Goal: Task Accomplishment & Management: Manage account settings

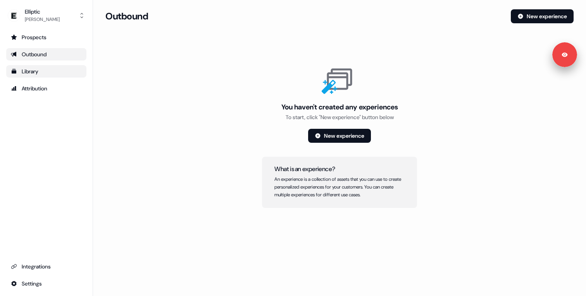
click at [34, 71] on div "Library" at bounding box center [46, 71] width 71 height 8
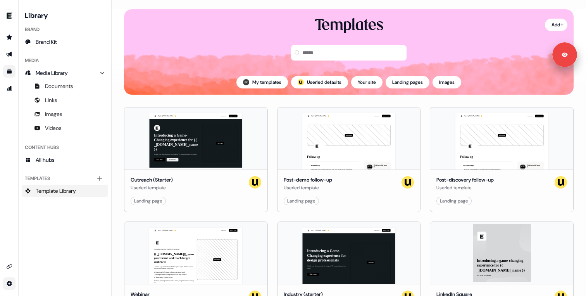
click at [13, 285] on html "For the best experience switch devices to a bigger screen. Go to Userled.io Lib…" at bounding box center [293, 148] width 586 height 296
click at [9, 269] on html "For the best experience switch devices to a bigger screen. Go to Userled.io Lib…" at bounding box center [293, 148] width 586 height 296
click at [9, 267] on icon "Go to integrations" at bounding box center [9, 266] width 5 height 5
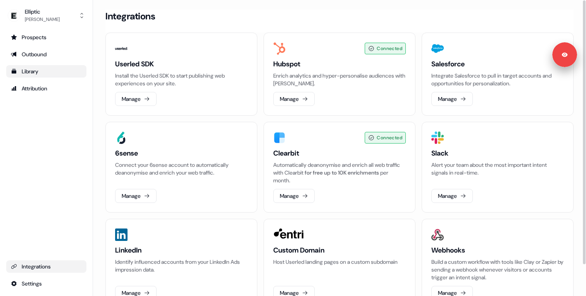
click at [101, 167] on section "Loading... Integrations Userled SDK Install the Userled SDK to start publishing…" at bounding box center [339, 170] width 493 height 322
click at [98, 182] on section "Loading... Integrations Userled SDK Install the Userled SDK to start publishing…" at bounding box center [339, 170] width 493 height 322
click at [52, 281] on html "For the best experience switch devices to a bigger screen. Go to [DOMAIN_NAME] …" at bounding box center [293, 148] width 586 height 296
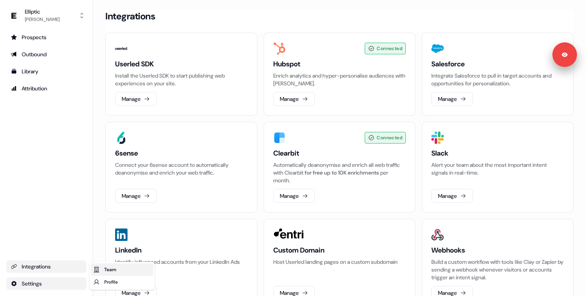
click at [121, 267] on div "Team" at bounding box center [122, 269] width 62 height 12
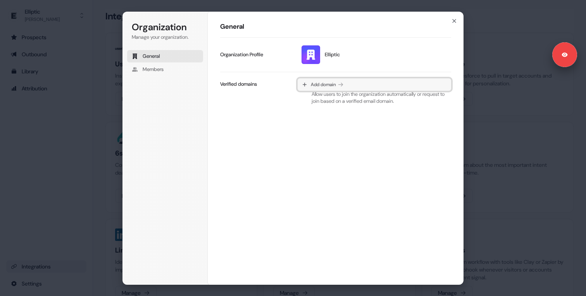
click at [318, 82] on span "Add domain" at bounding box center [323, 84] width 25 height 6
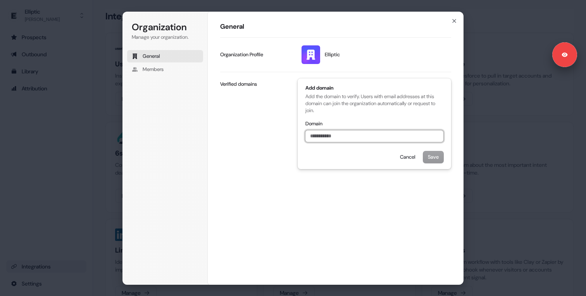
paste input "**********"
click at [431, 159] on button "Save" at bounding box center [433, 157] width 20 height 12
type input "**********"
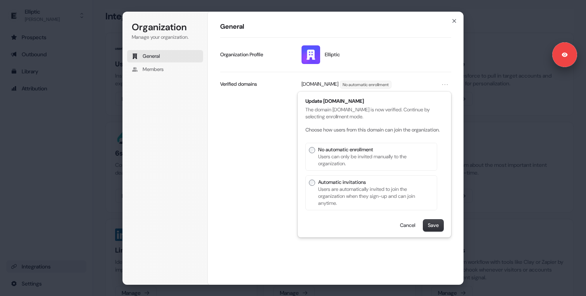
click at [334, 186] on p "Automatic invitations" at bounding box center [374, 182] width 112 height 7
click at [433, 231] on button "Save" at bounding box center [433, 225] width 20 height 12
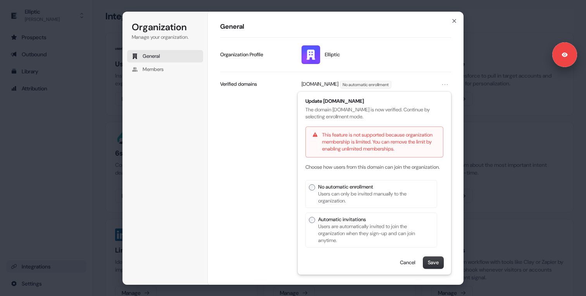
click at [279, 143] on div "elliptic.co No automatic enrollment Update elliptic.co The domain elliptic.co i…" at bounding box center [335, 176] width 231 height 209
click at [439, 268] on button "Save" at bounding box center [433, 263] width 20 height 12
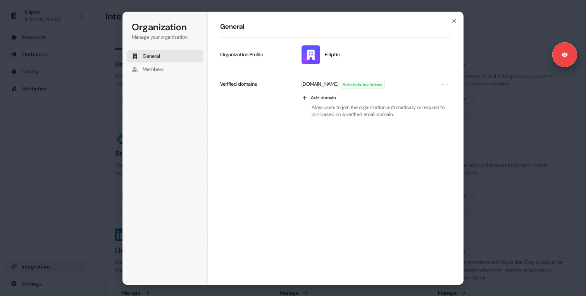
click at [314, 54] on img at bounding box center [310, 54] width 19 height 19
click at [339, 52] on span "Elliptic" at bounding box center [332, 54] width 15 height 7
click at [312, 54] on img at bounding box center [310, 54] width 19 height 19
click at [246, 54] on p "Organization Profile" at bounding box center [241, 54] width 43 height 7
click at [314, 57] on img at bounding box center [310, 54] width 19 height 19
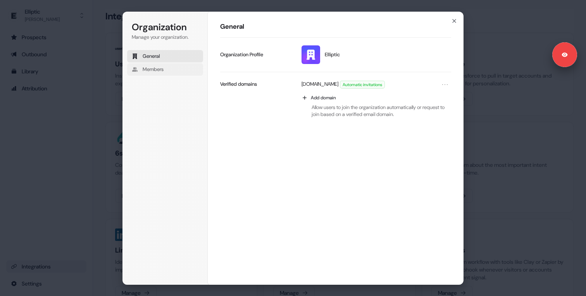
click at [164, 67] on span "Members" at bounding box center [153, 69] width 21 height 7
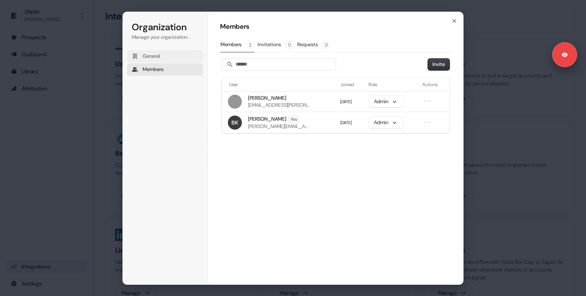
click at [170, 58] on button "General" at bounding box center [165, 56] width 76 height 12
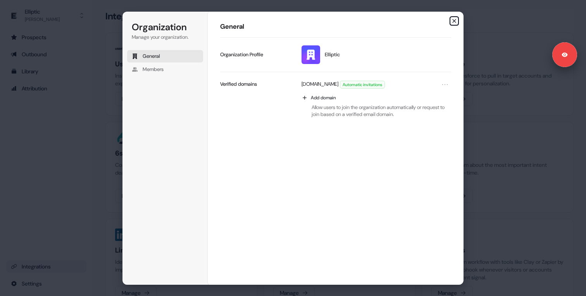
click at [453, 18] on icon "button" at bounding box center [454, 21] width 6 height 6
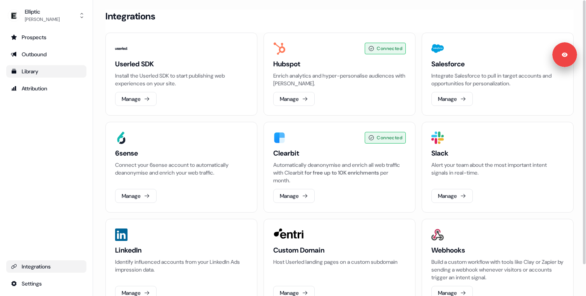
click at [41, 74] on div "Library" at bounding box center [46, 71] width 71 height 8
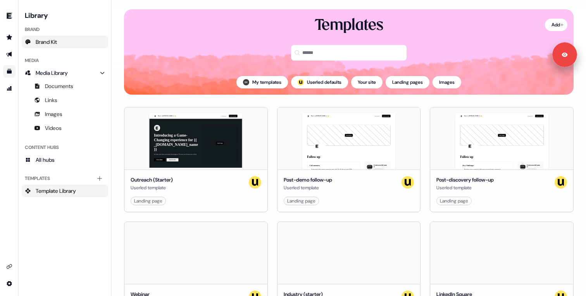
click at [59, 47] on link "Brand Kit" at bounding box center [65, 42] width 86 height 12
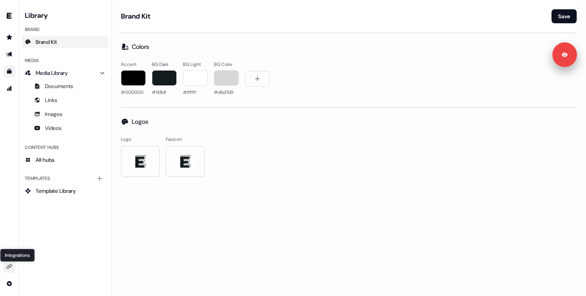
click at [10, 265] on icon "Go to integrations" at bounding box center [9, 266] width 6 height 6
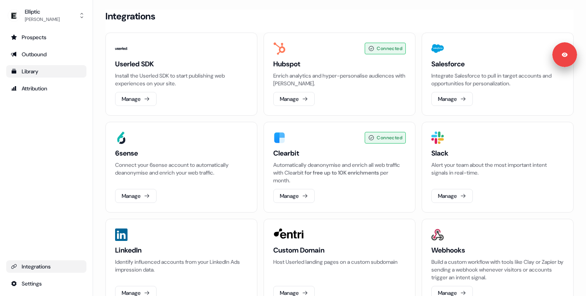
click at [92, 78] on div "Elliptic Benson Kimani Prospects Outbound Library Attribution Integrations Sett…" at bounding box center [46, 148] width 93 height 296
click at [46, 40] on div "Prospects" at bounding box center [46, 37] width 71 height 8
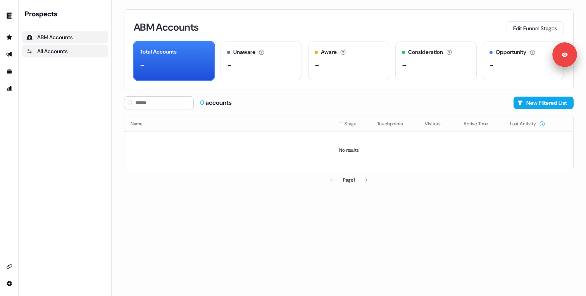
click at [53, 50] on div "All Accounts" at bounding box center [64, 51] width 77 height 8
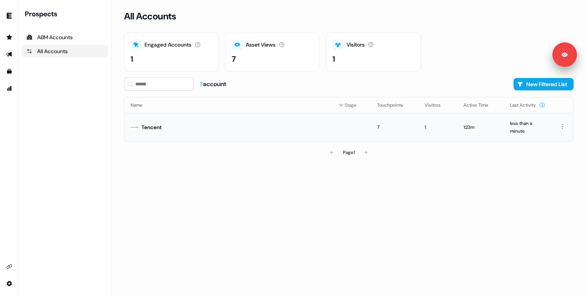
click at [153, 130] on div "Tencent" at bounding box center [151, 127] width 20 height 8
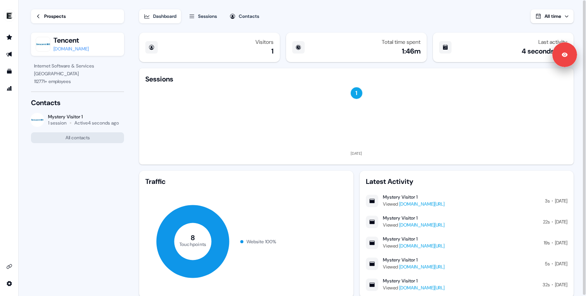
click at [357, 93] on div "1" at bounding box center [357, 93] width 14 height 14
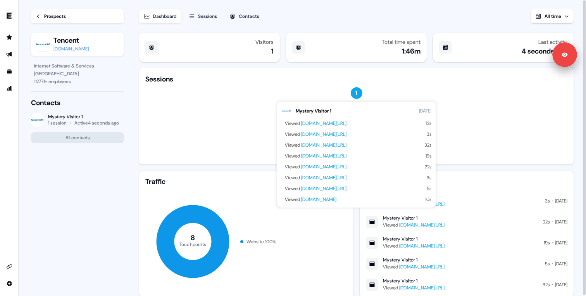
click at [356, 93] on div "1" at bounding box center [357, 93] width 14 height 14
click at [135, 107] on section "Loading... Prospects Tencent tencent.com Internet Software & Services Shenzhen …" at bounding box center [302, 148] width 567 height 296
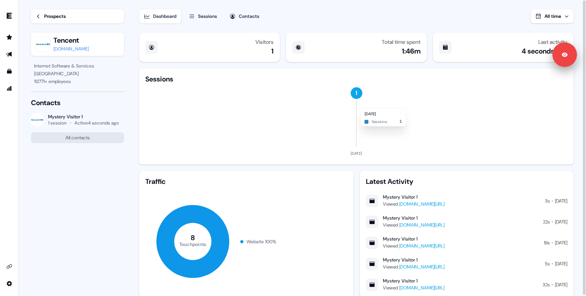
click at [45, 18] on div "Prospects" at bounding box center [55, 16] width 22 height 8
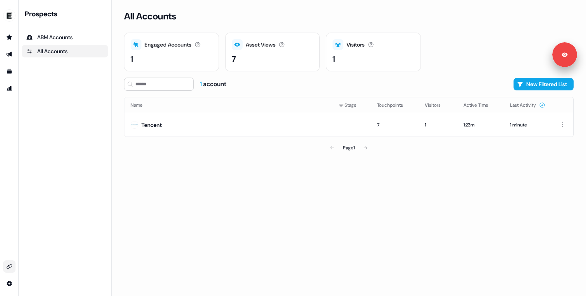
click at [11, 262] on link "Go to integrations" at bounding box center [9, 266] width 12 height 12
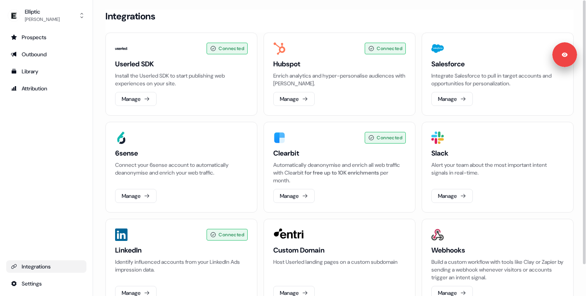
click at [100, 104] on section "Loading... Integrations Connected Userled SDK Install the Userled SDK to start …" at bounding box center [339, 170] width 493 height 322
click at [52, 12] on div "Elliptic" at bounding box center [42, 12] width 35 height 8
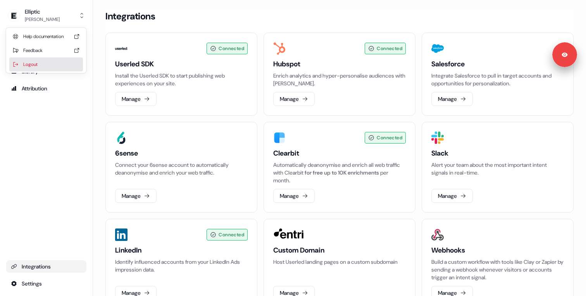
click at [38, 61] on div "Logout" at bounding box center [46, 64] width 74 height 14
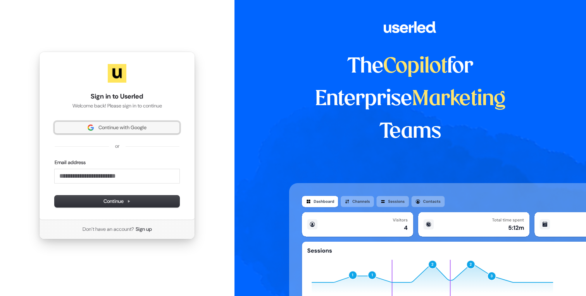
click at [121, 125] on span "Continue with Google" at bounding box center [122, 127] width 48 height 7
